Goal: Find specific page/section: Find specific page/section

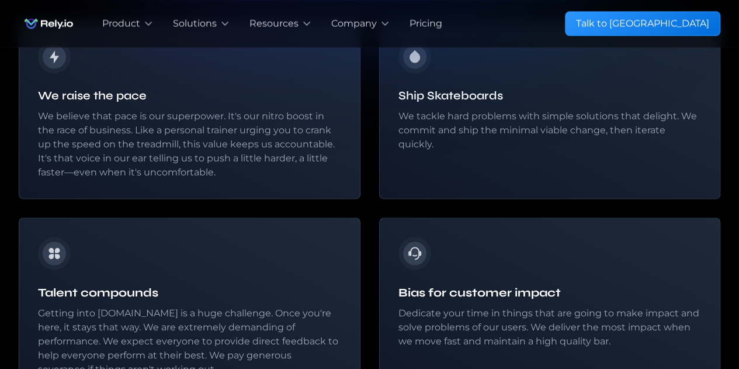
scroll to position [835, 0]
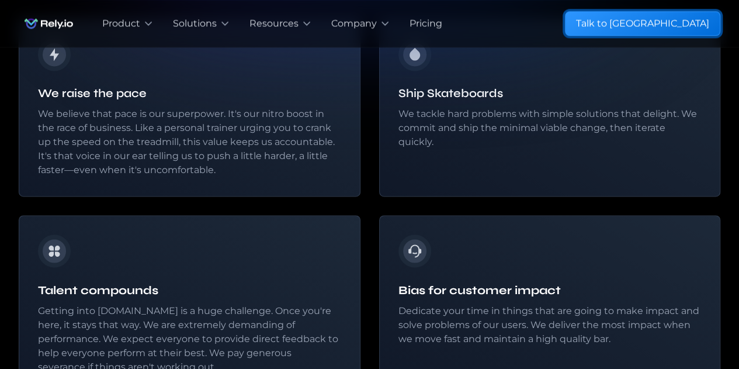
click at [684, 31] on link "Talk to [GEOGRAPHIC_DATA]" at bounding box center [642, 23] width 155 height 25
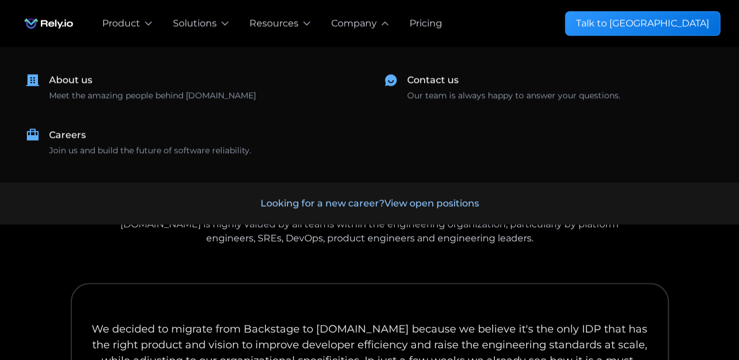
click at [365, 28] on div "Company" at bounding box center [354, 23] width 46 height 14
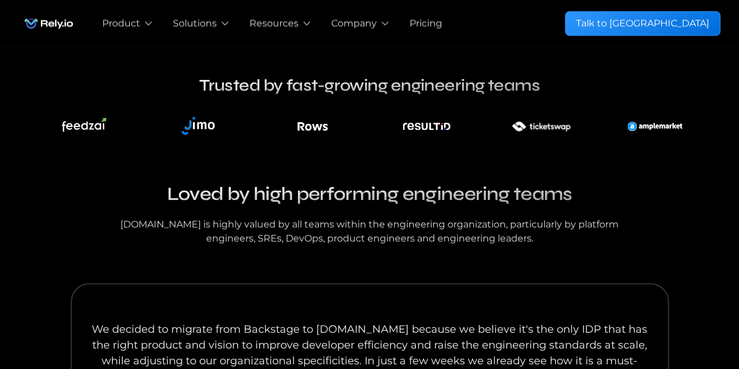
click at [365, 28] on div "Company" at bounding box center [354, 23] width 46 height 14
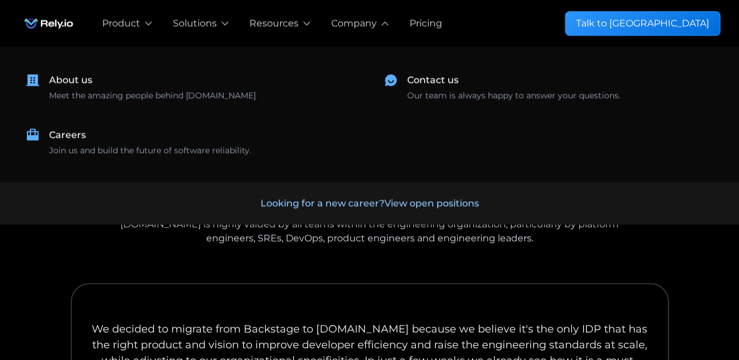
click at [57, 141] on div "Careers" at bounding box center [67, 135] width 37 height 14
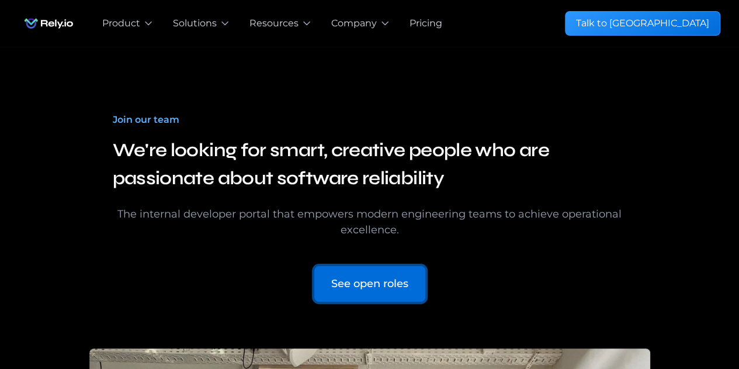
click at [401, 289] on div "See open roles" at bounding box center [369, 284] width 77 height 16
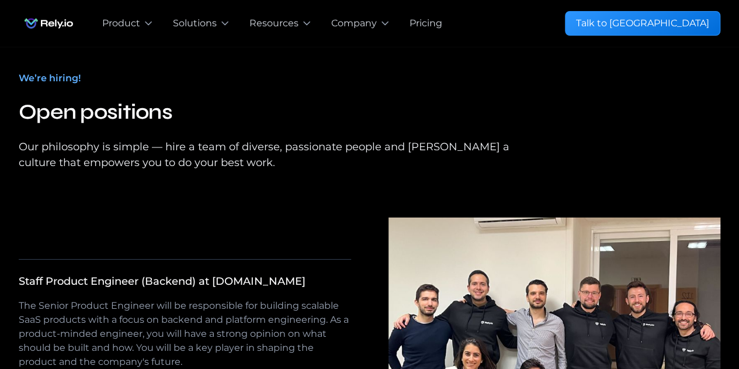
scroll to position [1960, 0]
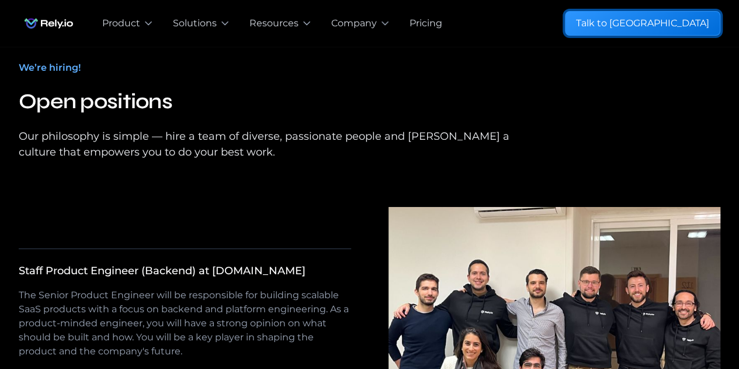
click at [674, 17] on div "Talk to [GEOGRAPHIC_DATA]" at bounding box center [642, 23] width 133 height 14
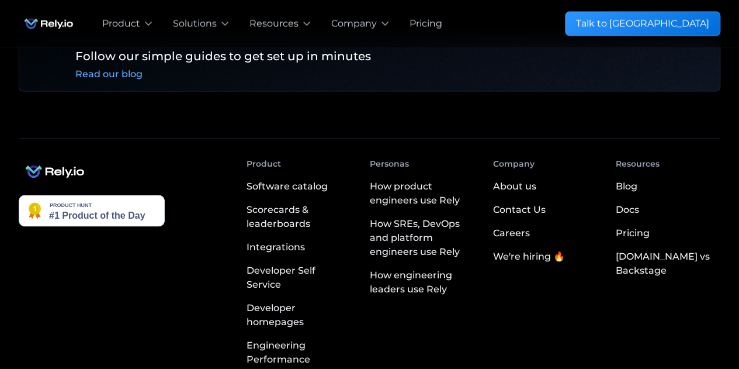
scroll to position [1000, 0]
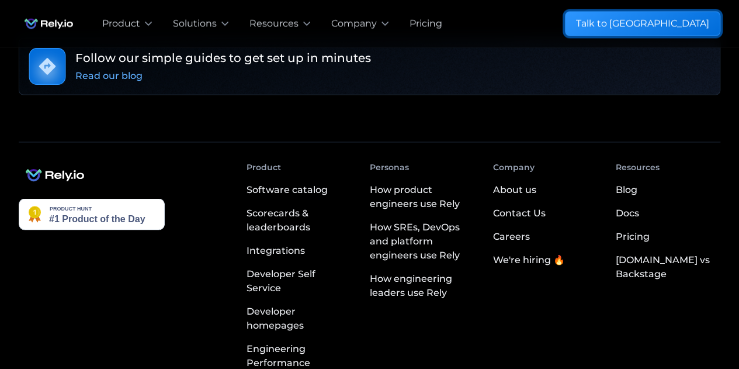
click at [659, 28] on link "Talk to [GEOGRAPHIC_DATA]" at bounding box center [642, 23] width 155 height 25
